Goal: Information Seeking & Learning: Learn about a topic

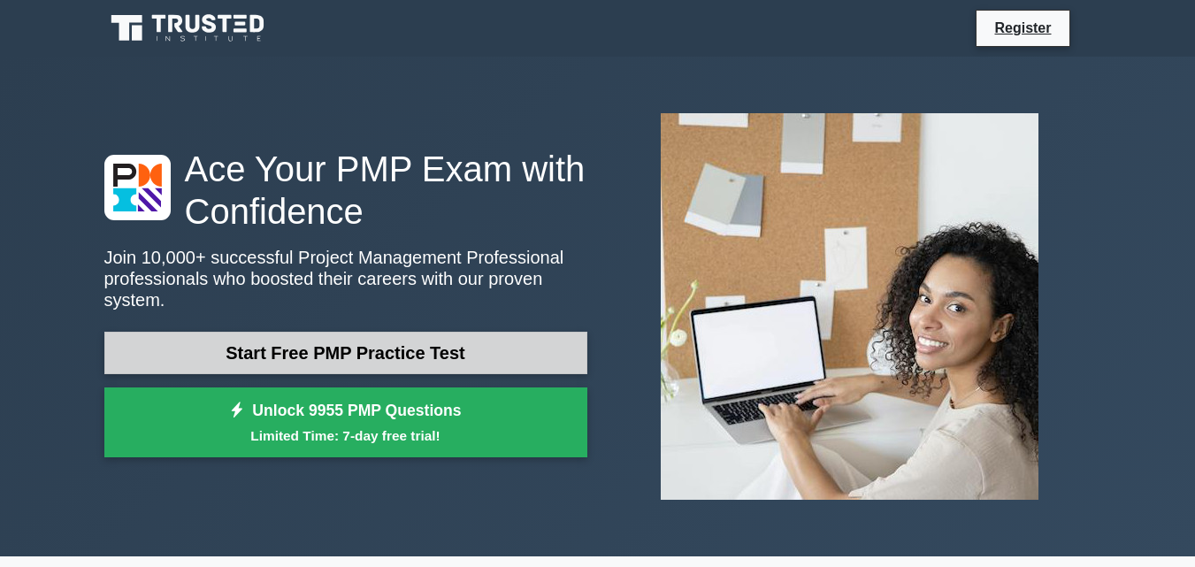
click at [419, 340] on link "Start Free PMP Practice Test" at bounding box center [345, 353] width 483 height 42
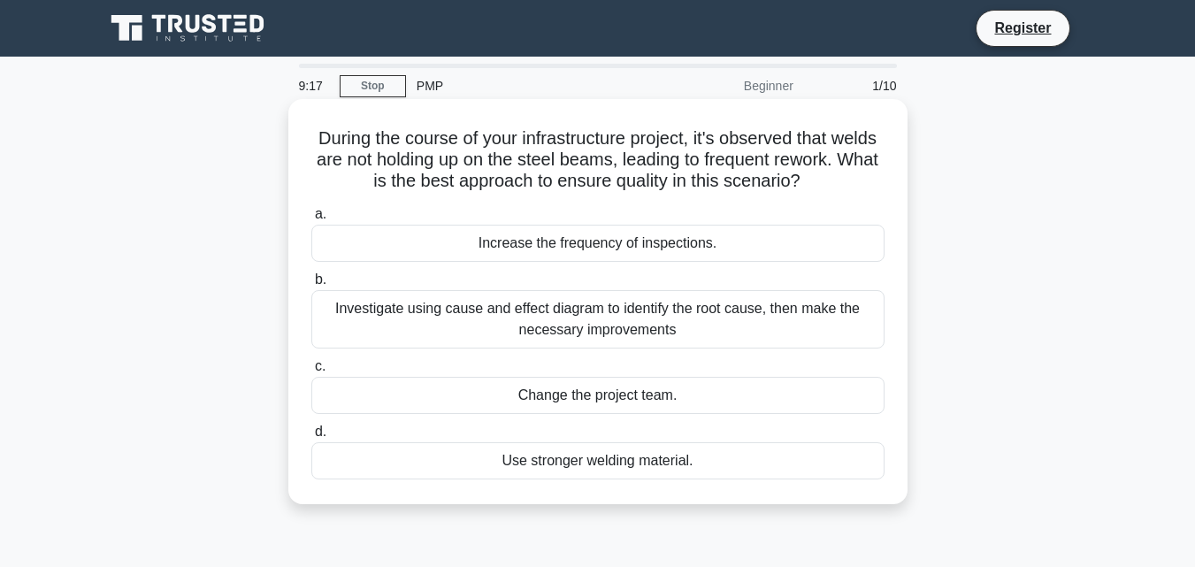
click at [518, 318] on div "Investigate using cause and effect diagram to identify the root cause, then mak…" at bounding box center [597, 319] width 573 height 58
click at [311, 286] on input "b. Investigate using cause and effect diagram to identify the root cause, then …" at bounding box center [311, 280] width 0 height 12
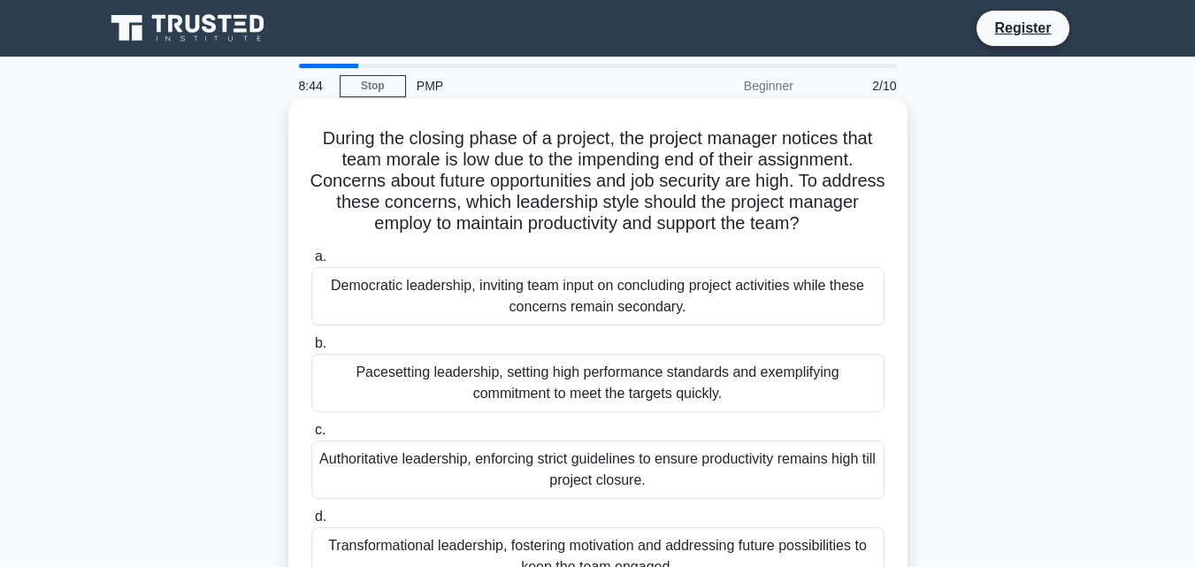
click at [334, 364] on div "Pacesetting leadership, setting high performance standards and exemplifying com…" at bounding box center [597, 383] width 573 height 58
click at [311, 350] on input "b. Pacesetting leadership, setting high performance standards and exemplifying …" at bounding box center [311, 344] width 0 height 12
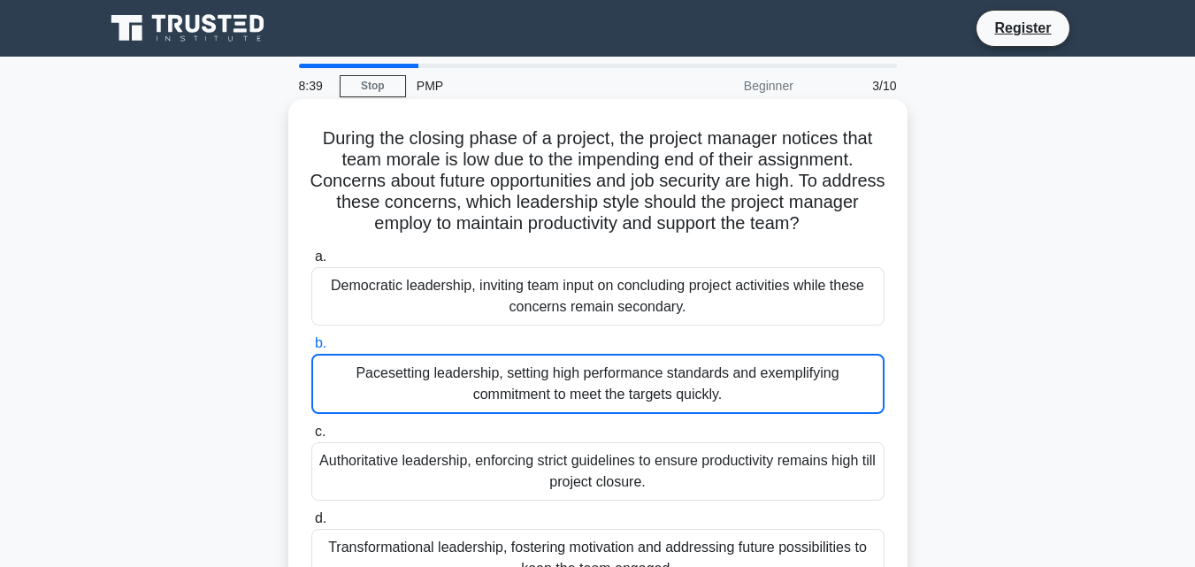
click at [311, 427] on input "c. Authoritative leadership, enforcing strict guidelines to ensure productivity…" at bounding box center [311, 433] width 0 height 12
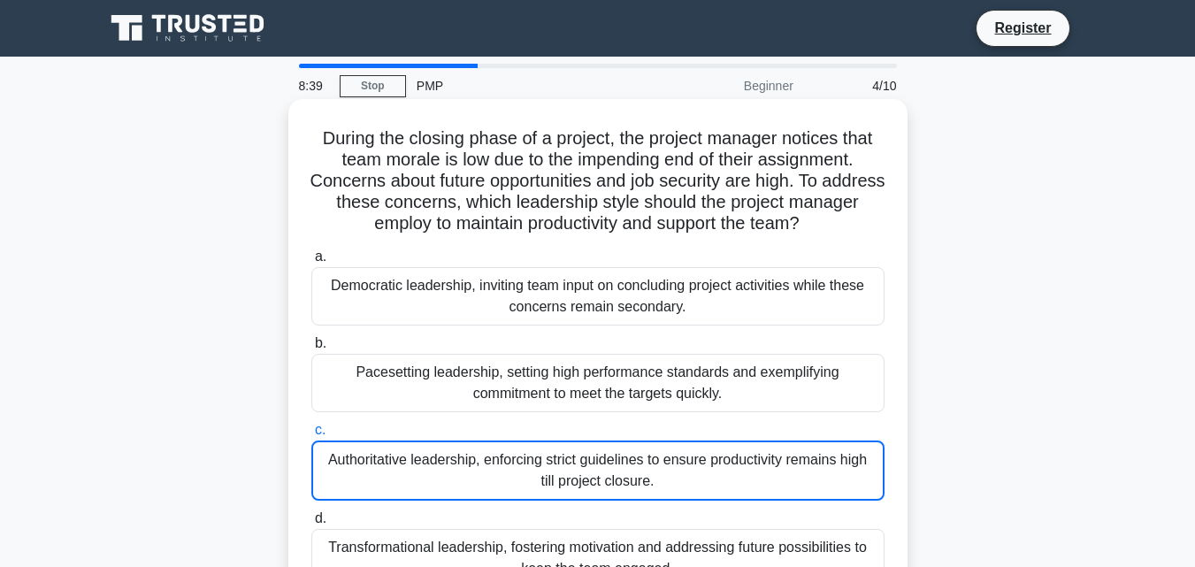
click at [311, 513] on input "d. Transformational leadership, fostering motivation and addressing future poss…" at bounding box center [311, 519] width 0 height 12
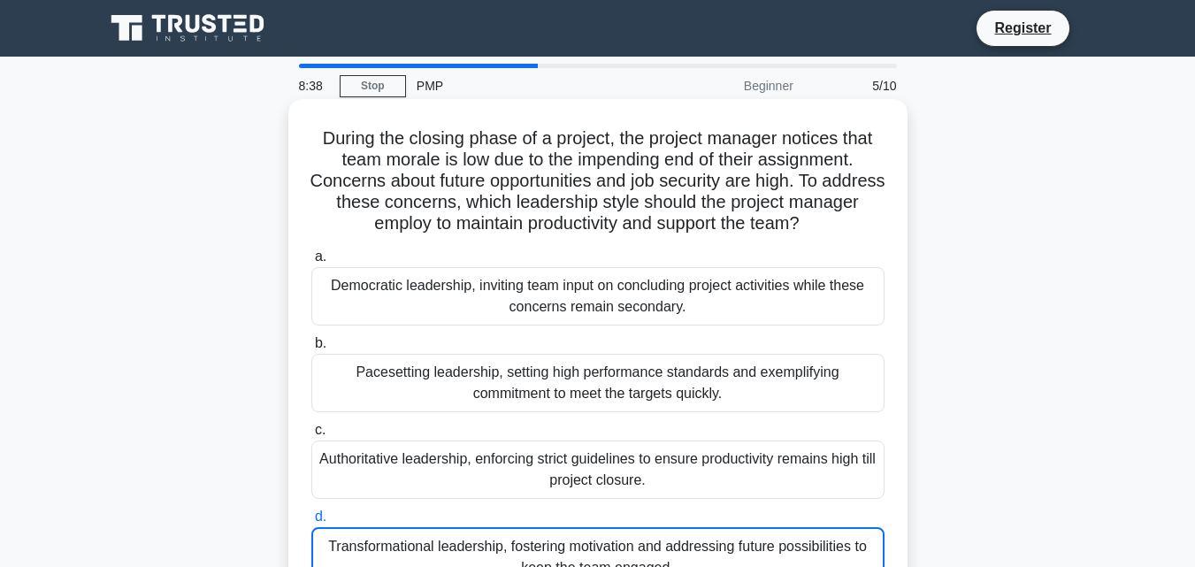
click at [311, 251] on input "a. Democratic leadership, inviting team input on concluding project activities …" at bounding box center [311, 257] width 0 height 12
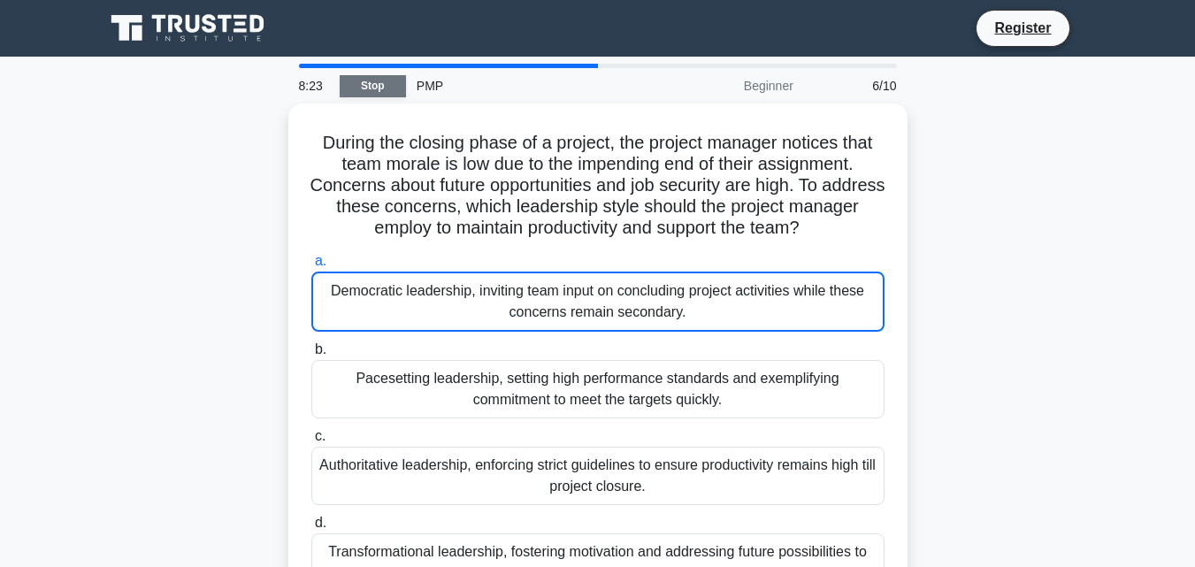
click at [365, 81] on link "Stop" at bounding box center [373, 86] width 66 height 22
